Goal: Transaction & Acquisition: Subscribe to service/newsletter

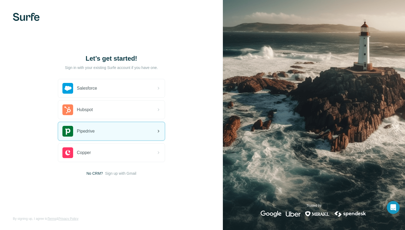
click at [111, 131] on div "Pipedrive" at bounding box center [111, 131] width 107 height 18
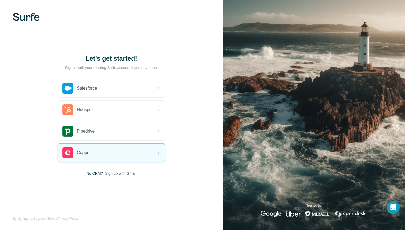
click at [126, 173] on span "Sign up with Gmail" at bounding box center [120, 172] width 31 height 5
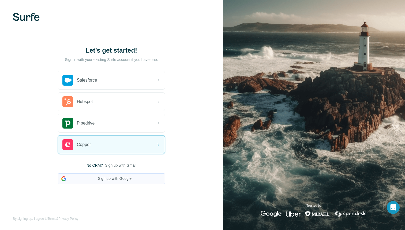
click at [117, 178] on button "Sign up with Google" at bounding box center [111, 178] width 107 height 11
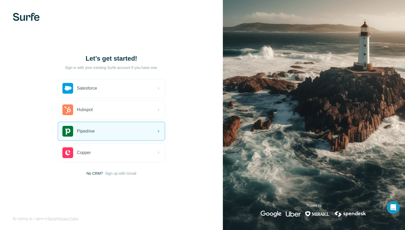
click at [31, 20] on img at bounding box center [26, 17] width 27 height 8
